Goal: Information Seeking & Learning: Understand process/instructions

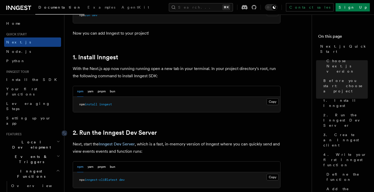
scroll to position [256, 0]
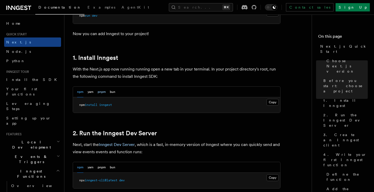
click at [104, 94] on button "pnpm" at bounding box center [102, 91] width 8 height 11
click at [274, 101] on button "Copy Copied" at bounding box center [272, 102] width 12 height 7
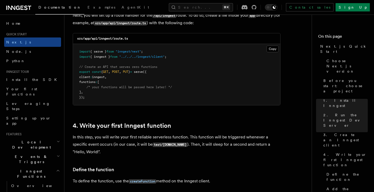
scroll to position [738, 0]
drag, startPoint x: 92, startPoint y: 38, endPoint x: 152, endPoint y: 38, distance: 60.0
click at [152, 38] on div "src/app/api/inngest/route.ts" at bounding box center [176, 38] width 207 height 11
copy code "api/inngest/route.ts"
click at [271, 50] on button "Copy Copied" at bounding box center [272, 48] width 12 height 7
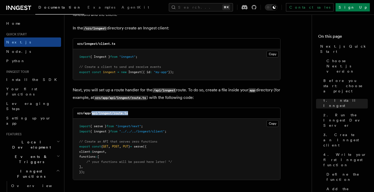
scroll to position [663, 0]
click at [271, 53] on button "Copy Copied" at bounding box center [272, 54] width 12 height 7
drag, startPoint x: 119, startPoint y: 44, endPoint x: 85, endPoint y: 44, distance: 34.5
click at [85, 44] on div "src/inngest/client.ts" at bounding box center [176, 43] width 207 height 11
copy code "inngest/client.ts"
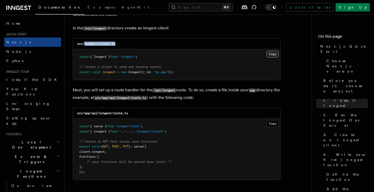
click at [270, 53] on button "Copy Copied" at bounding box center [272, 54] width 12 height 7
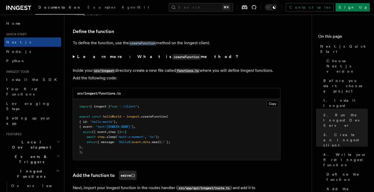
scroll to position [876, 0]
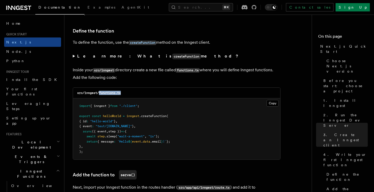
drag, startPoint x: 100, startPoint y: 90, endPoint x: 132, endPoint y: 90, distance: 31.7
click at [132, 90] on div "src/inngest/functions.ts" at bounding box center [176, 92] width 207 height 11
copy code "functions.ts"
click at [272, 101] on button "Copy Copied" at bounding box center [272, 103] width 12 height 7
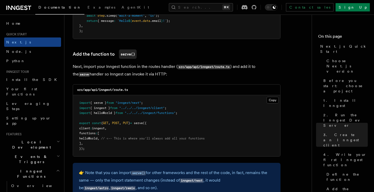
scroll to position [997, 0]
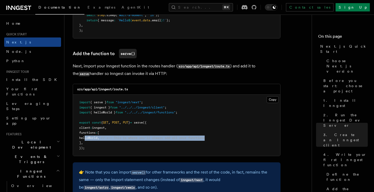
drag, startPoint x: 85, startPoint y: 132, endPoint x: 225, endPoint y: 132, distance: 140.5
click at [225, 132] on pre "import { serve } from "inngest/next" ; import { inngest } from "../../../innges…" at bounding box center [176, 125] width 207 height 61
copy span "helloWorld , // <-- This is where you'll always add all your functions"
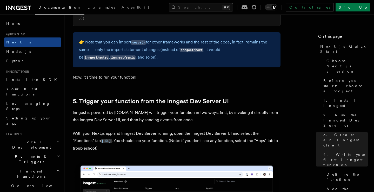
scroll to position [1129, 0]
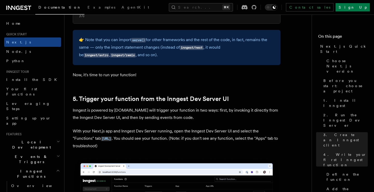
click at [227, 127] on p "With your Next.js app and Inngest Dev Server running, open the Inngest Dev Serv…" at bounding box center [177, 138] width 208 height 22
click at [112, 136] on code "http://localhost:8288/functions" at bounding box center [106, 138] width 11 height 4
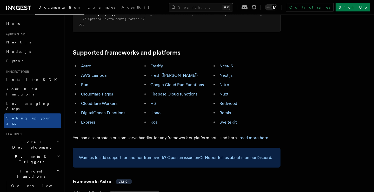
scroll to position [295, 0]
click at [123, 133] on p "You can also create a custom serve handler for any framework or platform not li…" at bounding box center [177, 136] width 208 height 7
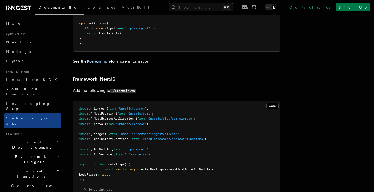
scroll to position [2860, 0]
click at [33, 139] on span "Local Development" at bounding box center [30, 144] width 52 height 10
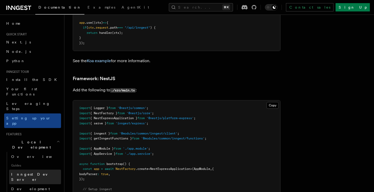
click at [32, 172] on span "Inngest Dev Server" at bounding box center [33, 176] width 44 height 9
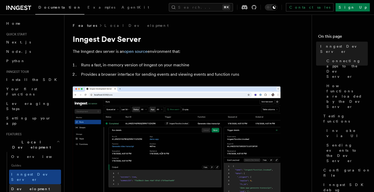
click at [33, 186] on span "Development with Docker" at bounding box center [35, 190] width 49 height 9
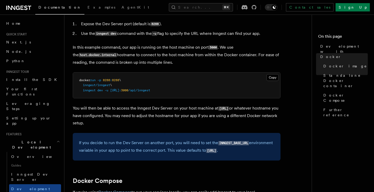
scroll to position [185, 0]
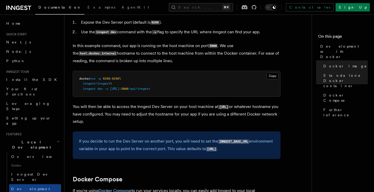
drag, startPoint x: 219, startPoint y: 141, endPoint x: 252, endPoint y: 140, distance: 32.7
click at [252, 140] on p "If you decide to run the Dev Server on another port, you will need to set the I…" at bounding box center [176, 144] width 195 height 15
copy p "INNGEST_BASE_URL"
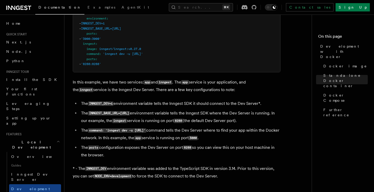
scroll to position [407, 0]
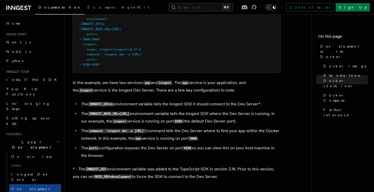
drag, startPoint x: 115, startPoint y: 108, endPoint x: 90, endPoint y: 109, distance: 24.2
click at [90, 106] on code "INNGEST_DEV=1" at bounding box center [100, 104] width 25 height 4
copy li "INNGEST_DEV=1"
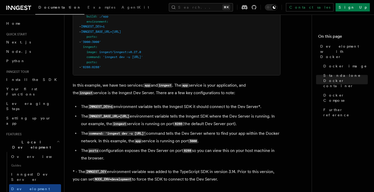
scroll to position [404, 0]
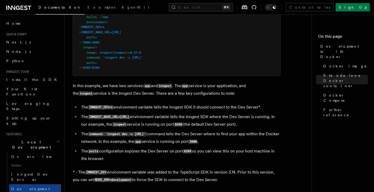
drag, startPoint x: 160, startPoint y: 121, endPoint x: 90, endPoint y: 122, distance: 69.9
click at [90, 119] on code "INNGEST_BASE_URL=[URL]" at bounding box center [109, 117] width 42 height 4
copy li "INNGEST_BASE_URL=[URL]"
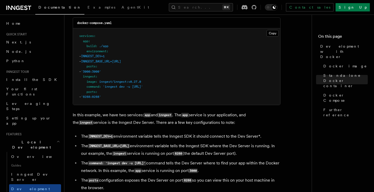
scroll to position [376, 0]
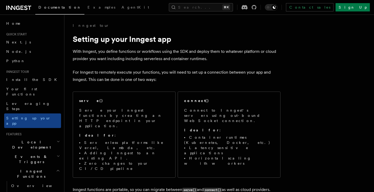
scroll to position [2860, 0]
